Goal: Task Accomplishment & Management: Use online tool/utility

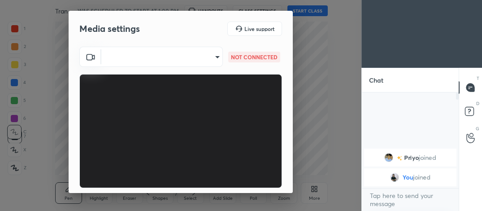
scroll to position [83, 0]
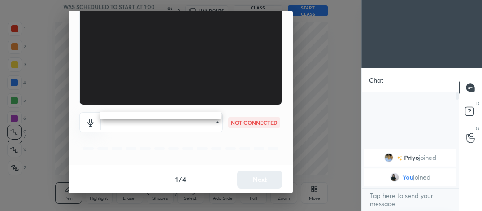
click at [217, 121] on body "1 2 3 4 5 6 7 C X Z C X Z E E Erase all H H Transition Metal V WAS SCHEDULED TO…" at bounding box center [241, 105] width 482 height 211
click at [292, 52] on div at bounding box center [241, 105] width 482 height 211
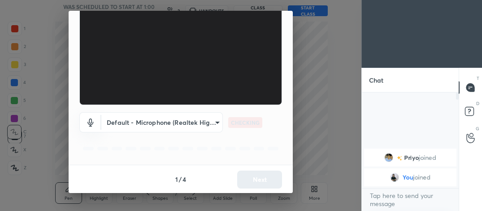
type input "feacf44b8995d66629f949e542a8ca85cb3a62bbab7293e7f3b75a0724a9180a"
type input "default"
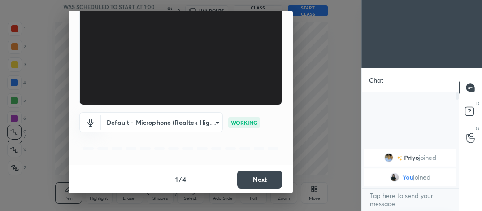
click at [256, 174] on button "Next" at bounding box center [259, 180] width 45 height 18
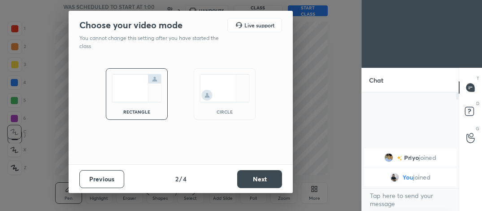
scroll to position [0, 0]
click at [223, 83] on img at bounding box center [225, 88] width 50 height 28
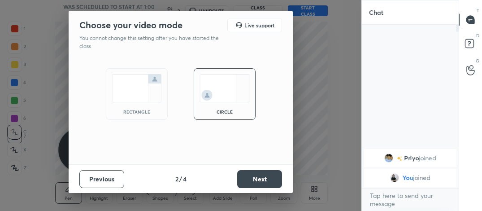
scroll to position [184, 94]
click at [256, 173] on button "Next" at bounding box center [259, 179] width 45 height 18
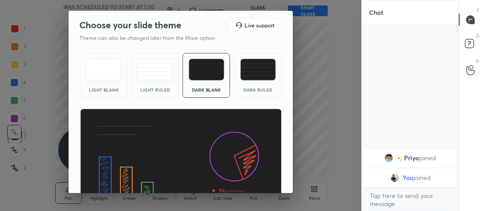
click at [292, 172] on div "Choose your slide theme Live support Theme can also be changed later from the M…" at bounding box center [181, 102] width 224 height 182
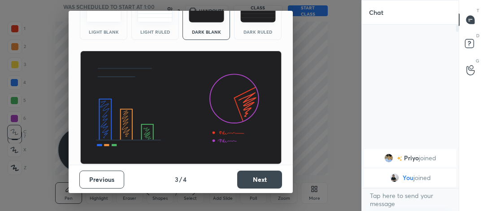
click at [267, 174] on button "Next" at bounding box center [259, 180] width 45 height 18
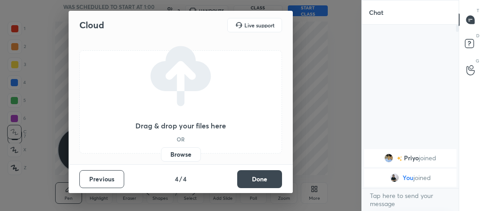
scroll to position [0, 0]
click at [267, 174] on button "Done" at bounding box center [259, 179] width 45 height 18
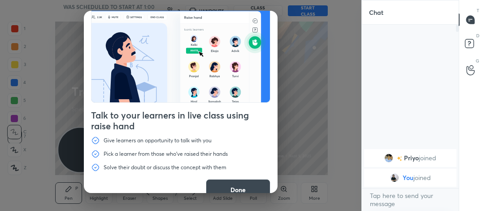
scroll to position [31, 0]
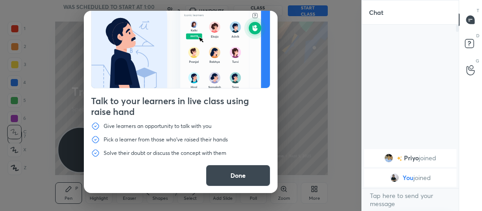
click at [256, 179] on button "Done" at bounding box center [238, 176] width 65 height 22
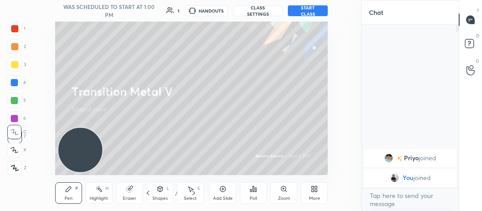
click at [315, 8] on button "START CLASS" at bounding box center [308, 10] width 40 height 11
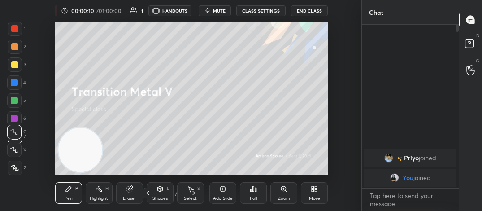
click at [315, 8] on button "End Class" at bounding box center [309, 10] width 37 height 11
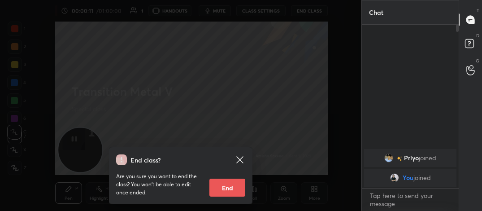
click at [315, 152] on div "End class? Are you sure you want to end the class? You won’t be able to edit on…" at bounding box center [181, 105] width 362 height 211
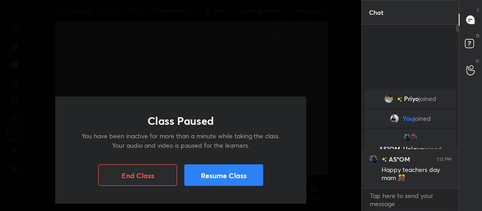
click at [248, 169] on button "Resume Class" at bounding box center [223, 175] width 79 height 22
click at [253, 173] on button "Resume Class" at bounding box center [223, 175] width 79 height 22
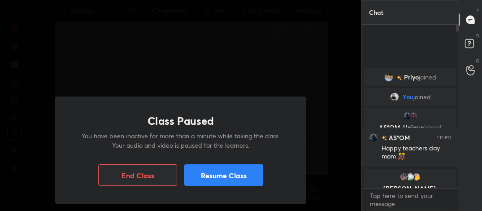
drag, startPoint x: 219, startPoint y: 187, endPoint x: 229, endPoint y: 179, distance: 12.4
click at [229, 179] on div "Class Paused You have been inactive for more than a minute while taking the cla…" at bounding box center [180, 149] width 251 height 107
click at [229, 179] on button "Resume Class" at bounding box center [223, 175] width 79 height 22
click at [250, 178] on button "Resume Class" at bounding box center [223, 175] width 79 height 22
click at [220, 180] on button "Resume Class" at bounding box center [223, 175] width 79 height 22
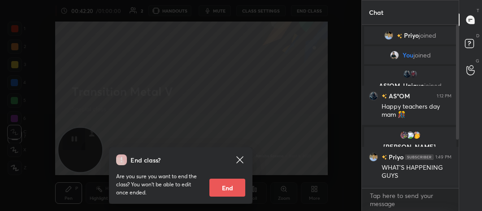
drag, startPoint x: 457, startPoint y: 162, endPoint x: 458, endPoint y: 171, distance: 9.0
click at [457, 162] on div at bounding box center [456, 106] width 5 height 163
click at [458, 171] on div at bounding box center [456, 106] width 5 height 163
click at [457, 144] on div at bounding box center [456, 106] width 5 height 163
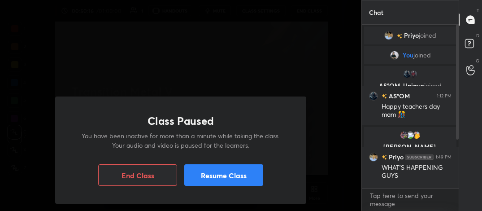
click at [227, 174] on button "Resume Class" at bounding box center [223, 175] width 79 height 22
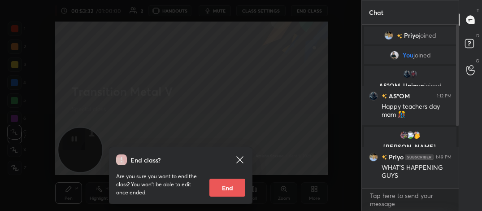
click at [458, 151] on div at bounding box center [456, 106] width 5 height 163
click at [457, 141] on div at bounding box center [456, 106] width 5 height 163
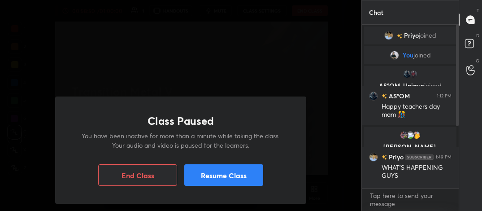
click at [251, 171] on button "Resume Class" at bounding box center [223, 175] width 79 height 22
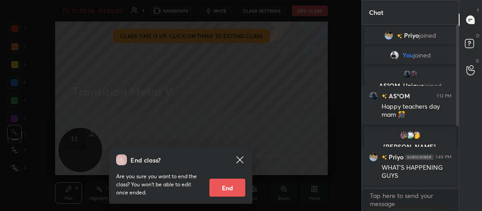
click at [233, 187] on button "End" at bounding box center [228, 188] width 36 height 18
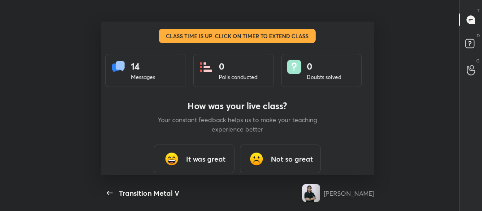
scroll to position [0, 0]
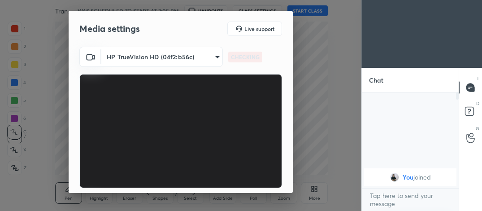
scroll to position [116, 94]
click at [289, 161] on div "HP TrueVision HD (04f2:b56c) feacf44b8995d66629f949e542a8ca85cb3a62bbab7293e7f3…" at bounding box center [181, 147] width 224 height 201
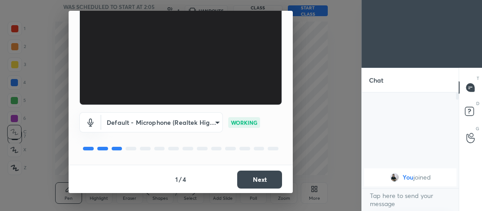
click at [263, 171] on button "Next" at bounding box center [259, 180] width 45 height 18
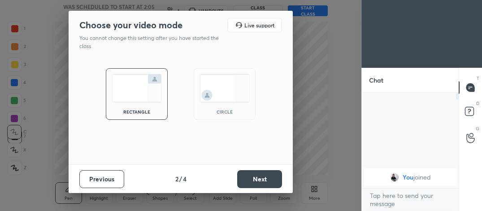
scroll to position [0, 0]
click at [251, 92] on div "circle" at bounding box center [225, 94] width 62 height 52
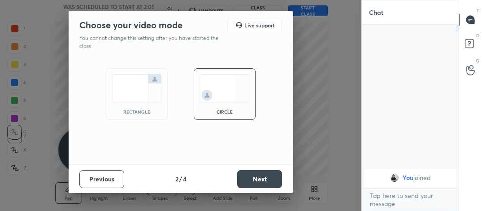
scroll to position [184, 94]
click at [257, 171] on button "Next" at bounding box center [259, 179] width 45 height 18
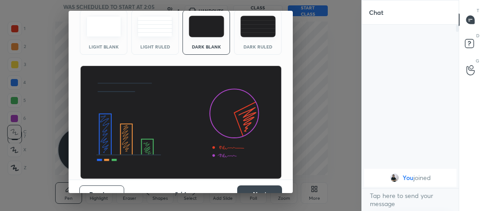
scroll to position [58, 0]
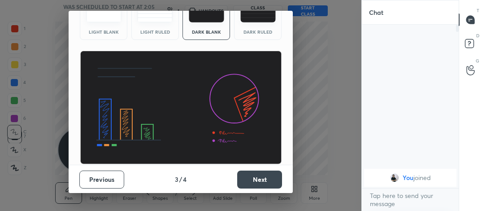
click at [267, 171] on button "Next" at bounding box center [259, 180] width 45 height 18
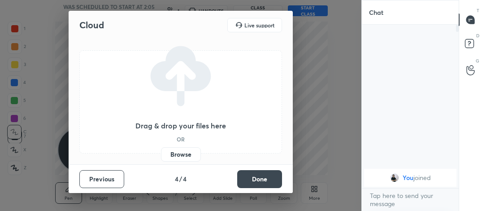
scroll to position [0, 0]
click at [267, 171] on button "Done" at bounding box center [259, 179] width 45 height 18
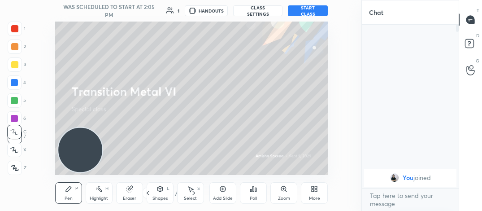
click at [314, 9] on button "START CLASS" at bounding box center [308, 10] width 40 height 11
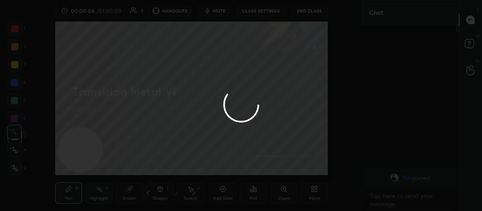
click at [314, 9] on div at bounding box center [241, 105] width 482 height 211
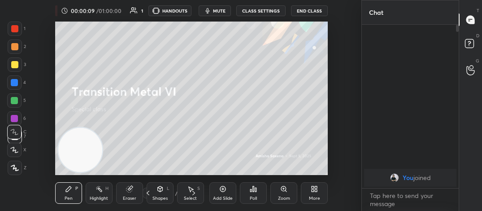
click at [300, 11] on button "End Class" at bounding box center [309, 10] width 37 height 11
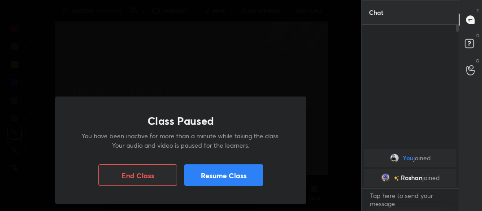
click at [220, 175] on button "Resume Class" at bounding box center [223, 175] width 79 height 22
click at [246, 171] on button "Resume Class" at bounding box center [223, 175] width 79 height 22
click at [225, 169] on button "Resume Class" at bounding box center [223, 175] width 79 height 22
drag, startPoint x: 280, startPoint y: 57, endPoint x: 258, endPoint y: 178, distance: 122.8
click at [258, 178] on div "Class Paused You have been inactive for more than a minute while taking the cla…" at bounding box center [180, 149] width 251 height 107
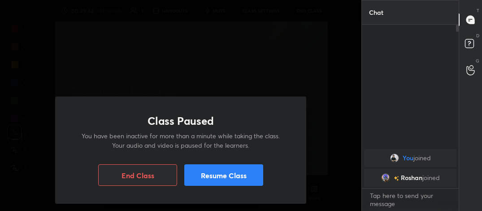
click at [258, 178] on button "Resume Class" at bounding box center [223, 175] width 79 height 22
click at [236, 175] on button "Resume Class" at bounding box center [223, 175] width 79 height 22
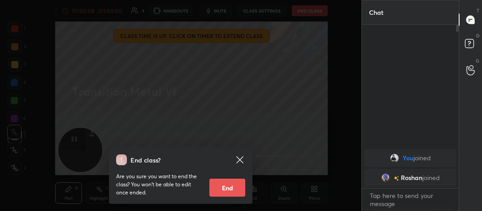
click at [217, 187] on button "End" at bounding box center [228, 188] width 36 height 18
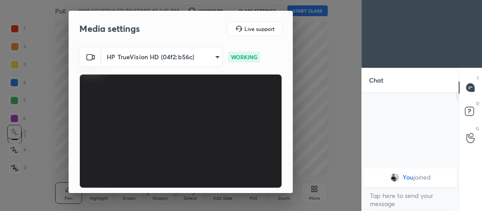
scroll to position [83, 0]
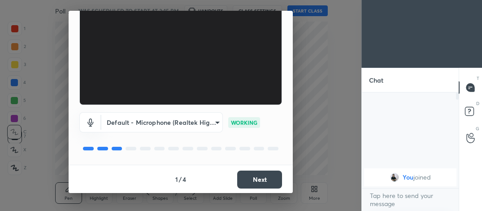
click at [276, 184] on button "Next" at bounding box center [259, 180] width 45 height 18
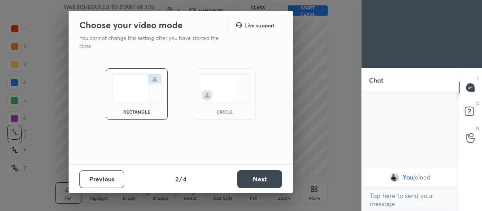
scroll to position [0, 0]
click at [251, 80] on div "circle" at bounding box center [225, 94] width 62 height 52
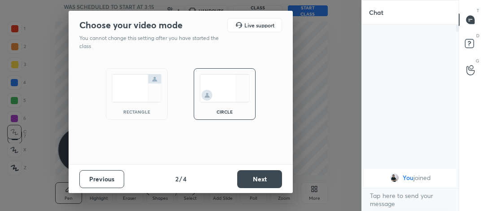
scroll to position [184, 94]
click at [271, 176] on button "Next" at bounding box center [259, 179] width 45 height 18
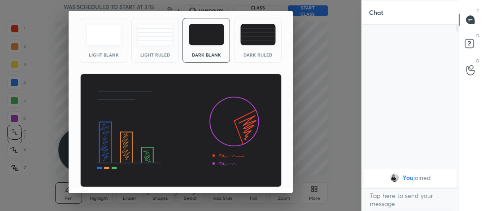
scroll to position [58, 0]
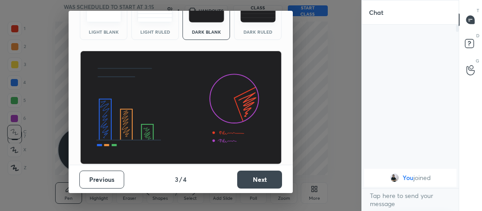
click at [269, 171] on button "Next" at bounding box center [259, 180] width 45 height 18
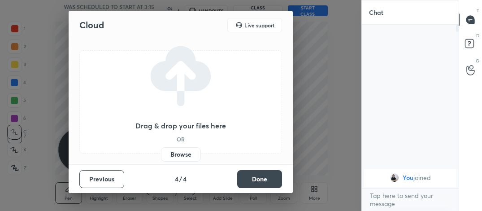
scroll to position [0, 0]
click at [269, 171] on button "Done" at bounding box center [259, 179] width 45 height 18
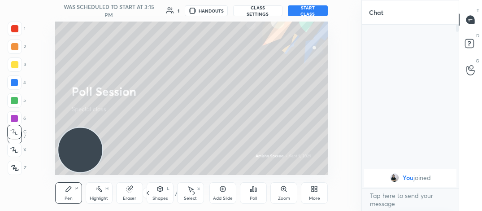
click at [313, 14] on button "START CLASS" at bounding box center [308, 10] width 40 height 11
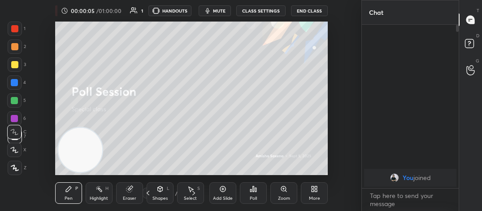
click at [312, 10] on button "End Class" at bounding box center [309, 10] width 37 height 11
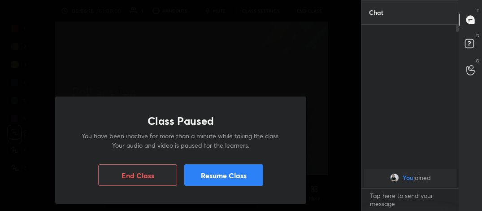
click at [213, 167] on button "Resume Class" at bounding box center [223, 175] width 79 height 22
click at [221, 169] on button "Resume Class" at bounding box center [223, 175] width 79 height 22
